Goal: Task Accomplishment & Management: Manage account settings

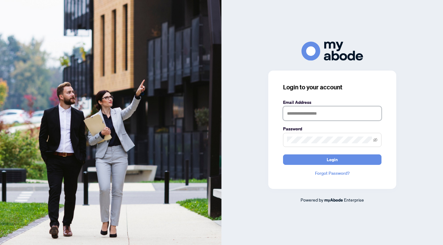
type input "**********"
click at [307, 159] on button "Login" at bounding box center [332, 159] width 99 height 10
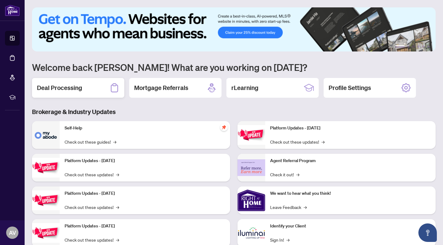
click at [75, 92] on h2 "Deal Processing" at bounding box center [59, 87] width 45 height 9
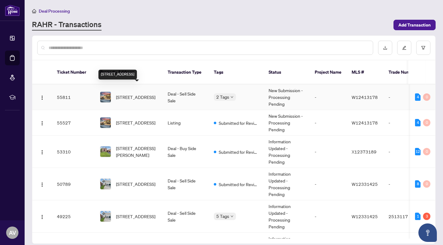
click at [139, 94] on span "[STREET_ADDRESS]" at bounding box center [135, 97] width 39 height 7
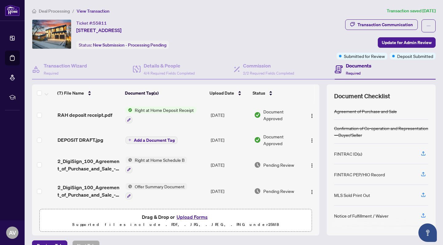
click at [196, 214] on button "Upload Forms" at bounding box center [192, 217] width 35 height 8
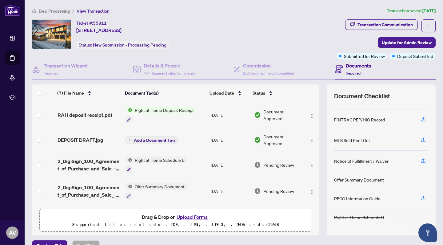
scroll to position [55, 0]
click at [185, 218] on button "Upload Forms" at bounding box center [192, 217] width 35 height 8
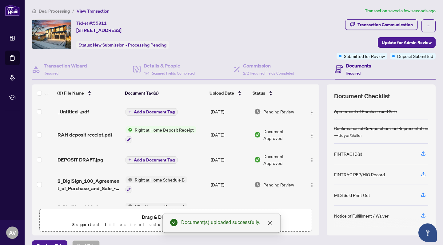
click at [94, 135] on span "RAH deposit receipt.pdf" at bounding box center [85, 134] width 55 height 7
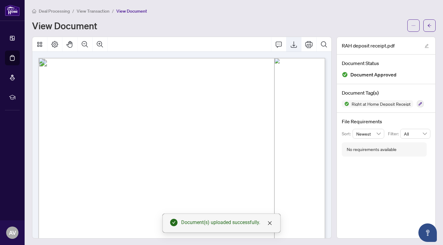
click at [295, 44] on icon "Export" at bounding box center [293, 44] width 7 height 7
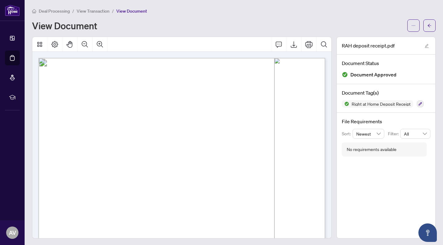
click at [90, 10] on span "View Transaction" at bounding box center [93, 11] width 33 height 6
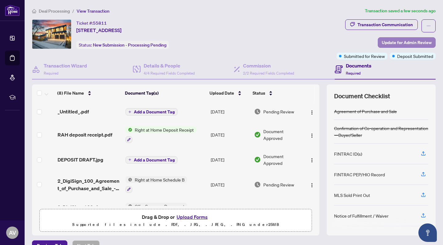
click at [401, 42] on span "Update for Admin Review" at bounding box center [407, 43] width 50 height 10
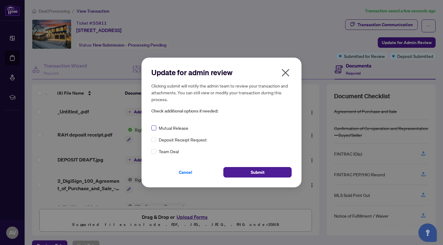
click at [154, 130] on span at bounding box center [153, 127] width 5 height 5
click at [235, 174] on button "Submit" at bounding box center [257, 172] width 68 height 10
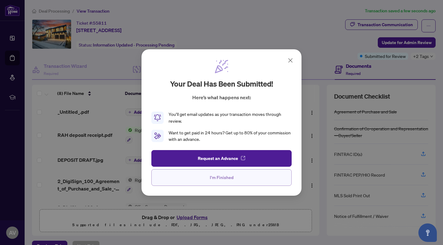
click at [199, 178] on button "I'm Finished" at bounding box center [221, 177] width 140 height 17
